Goal: Navigation & Orientation: Find specific page/section

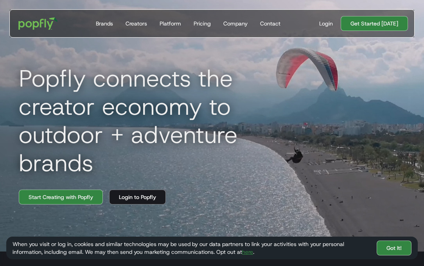
scroll to position [14, 0]
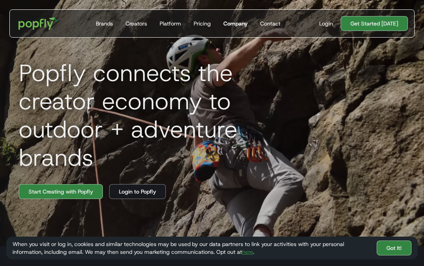
click at [232, 25] on div "Company" at bounding box center [235, 24] width 24 height 8
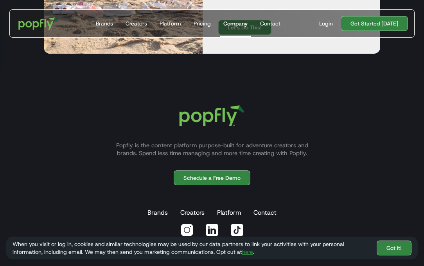
scroll to position [959, 0]
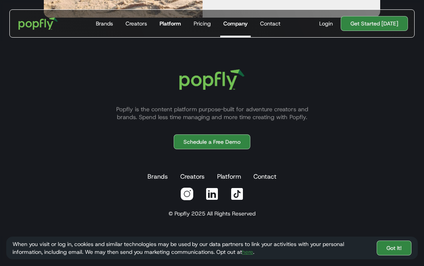
click at [178, 26] on div "Platform" at bounding box center [171, 24] width 22 height 8
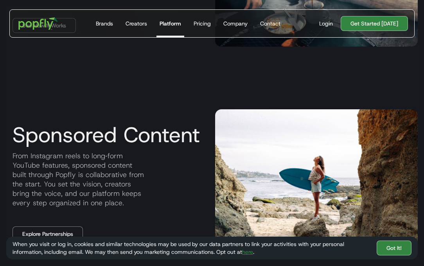
scroll to position [549, 0]
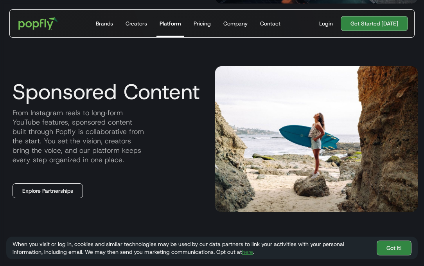
click at [52, 196] on link "Explore Partnerships" at bounding box center [48, 190] width 70 height 15
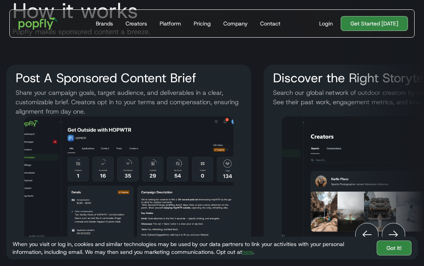
scroll to position [952, 0]
